Goal: Task Accomplishment & Management: Complete application form

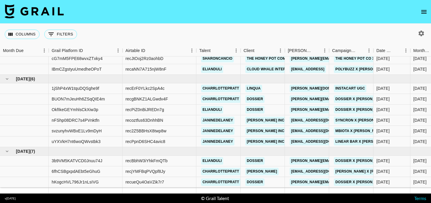
scroll to position [233, 0]
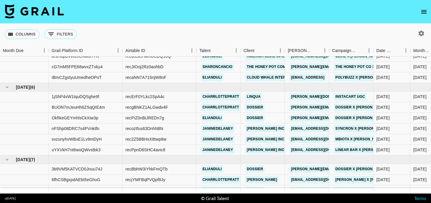
click at [426, 12] on icon "open drawer" at bounding box center [423, 11] width 7 height 7
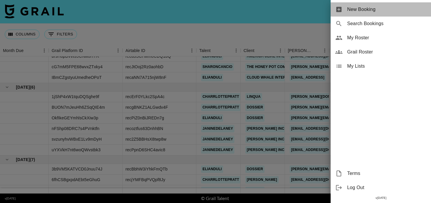
click at [381, 11] on span "New Booking" at bounding box center [386, 9] width 79 height 7
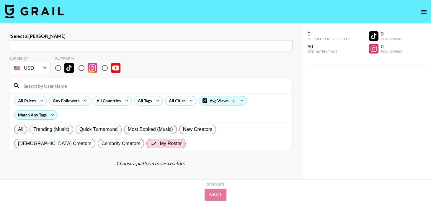
click at [81, 46] on input "text" at bounding box center [151, 45] width 276 height 7
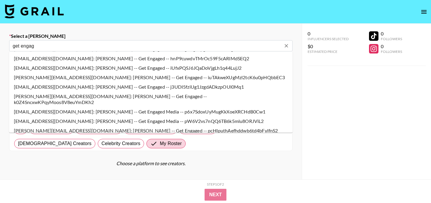
scroll to position [450, 0]
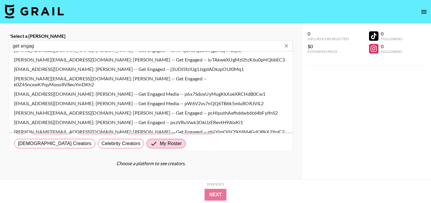
click at [94, 99] on li "[EMAIL_ADDRESS][DOMAIN_NAME]: [PERSON_NAME] -- Get Engaged Media -- pW6V2vs7nQQ…" at bounding box center [150, 103] width 283 height 9
type input "[EMAIL_ADDRESS][DOMAIN_NAME]: [PERSON_NAME] -- Get Engaged Media -- pW6V2vs7nQQ…"
select select "Song"
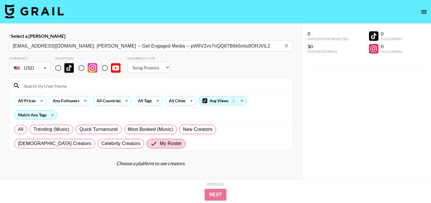
type input "[EMAIL_ADDRESS][DOMAIN_NAME]: [PERSON_NAME] -- Get Engaged Media -- pW6V2vs7nQQ…"
click at [60, 69] on input "radio" at bounding box center [58, 68] width 12 height 12
radio input "true"
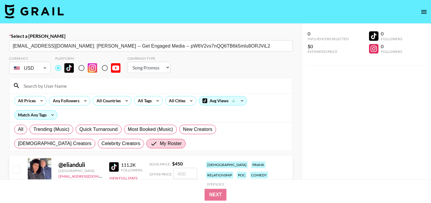
click at [62, 84] on input at bounding box center [154, 85] width 269 height 9
click at [18, 169] on input "checkbox" at bounding box center [16, 169] width 7 height 7
checkbox input "true"
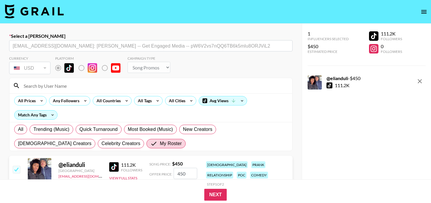
drag, startPoint x: 187, startPoint y: 174, endPoint x: 180, endPoint y: 175, distance: 7.1
click at [180, 175] on input "450" at bounding box center [186, 173] width 24 height 11
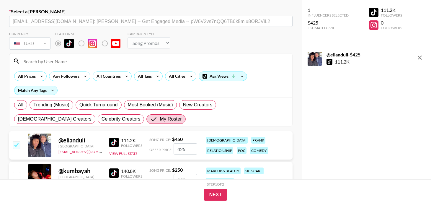
scroll to position [37, 0]
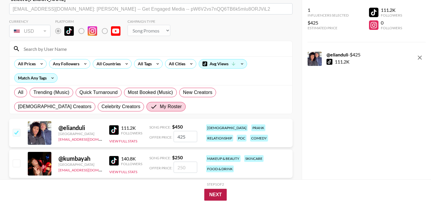
type input "425"
click at [217, 189] on button "Next" at bounding box center [215, 195] width 23 height 12
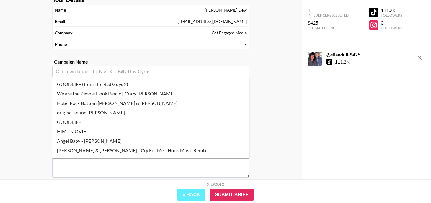
click at [118, 73] on input "text" at bounding box center [151, 71] width 190 height 7
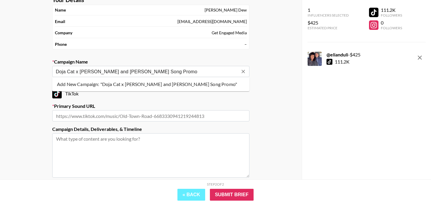
click at [123, 82] on li "Add New Campaign: "Doja Cat x [PERSON_NAME] and [PERSON_NAME] Song Promo"" at bounding box center [150, 83] width 197 height 9
type input "Doja Cat x [PERSON_NAME] and [PERSON_NAME] Song Promo"
click at [125, 137] on textarea at bounding box center [150, 155] width 197 height 44
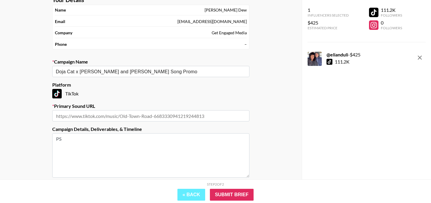
type textarea "P"
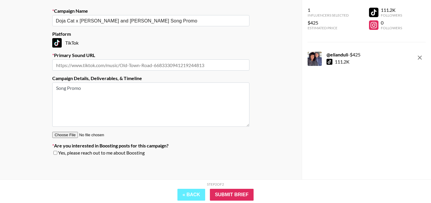
scroll to position [88, 0]
drag, startPoint x: 125, startPoint y: 108, endPoint x: 101, endPoint y: 94, distance: 28.2
click at [101, 94] on textarea "Song Promo" at bounding box center [150, 104] width 197 height 44
type textarea "Song Promo - $425"
click at [116, 64] on input "text" at bounding box center [150, 64] width 197 height 11
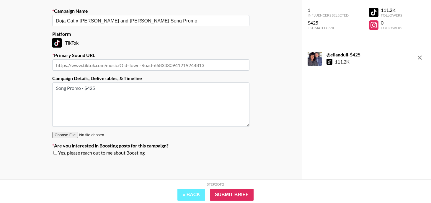
paste input "[URL][DOMAIN_NAME]"
type input "[URL][DOMAIN_NAME]"
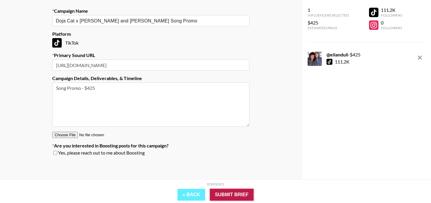
scroll to position [0, 0]
click at [238, 195] on input "Submit Brief" at bounding box center [232, 195] width 44 height 12
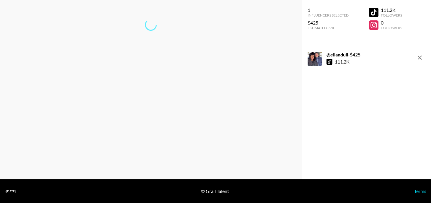
scroll to position [24, 0]
click at [163, 45] on link "Return to dashboard..." at bounding box center [150, 44] width 45 height 6
